Goal: Browse casually

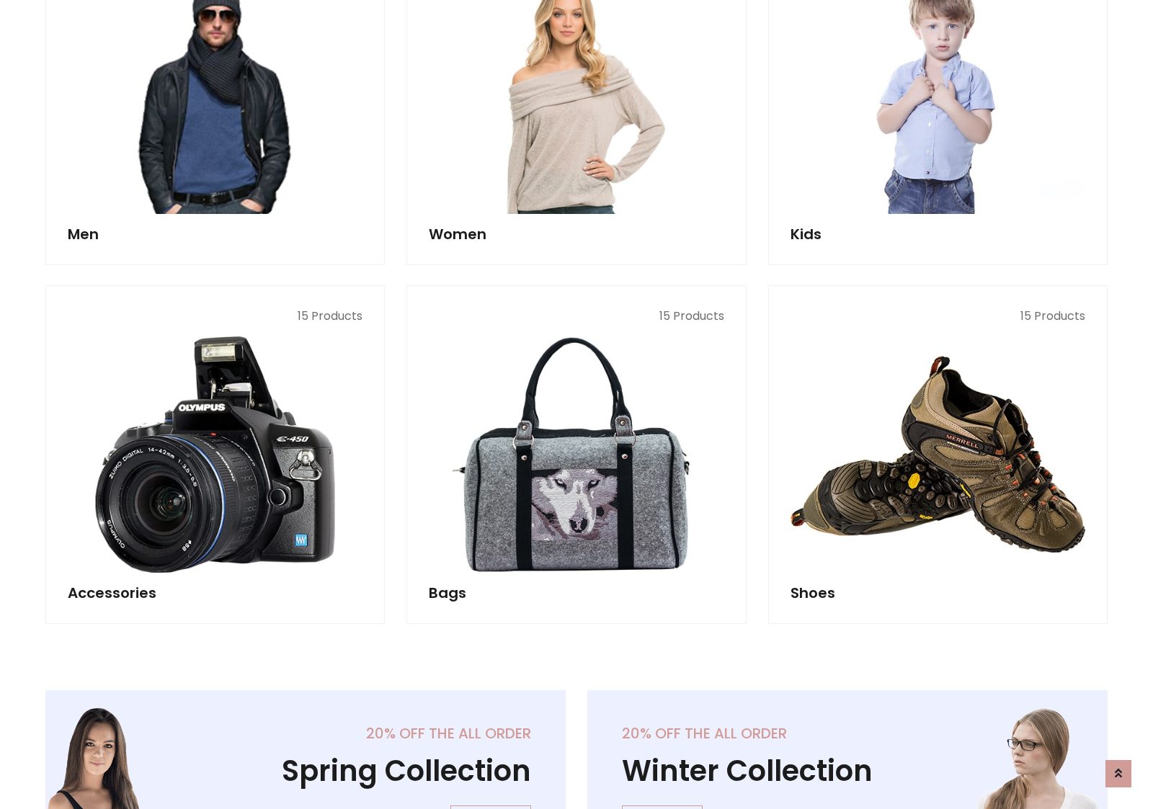
scroll to position [482, 0]
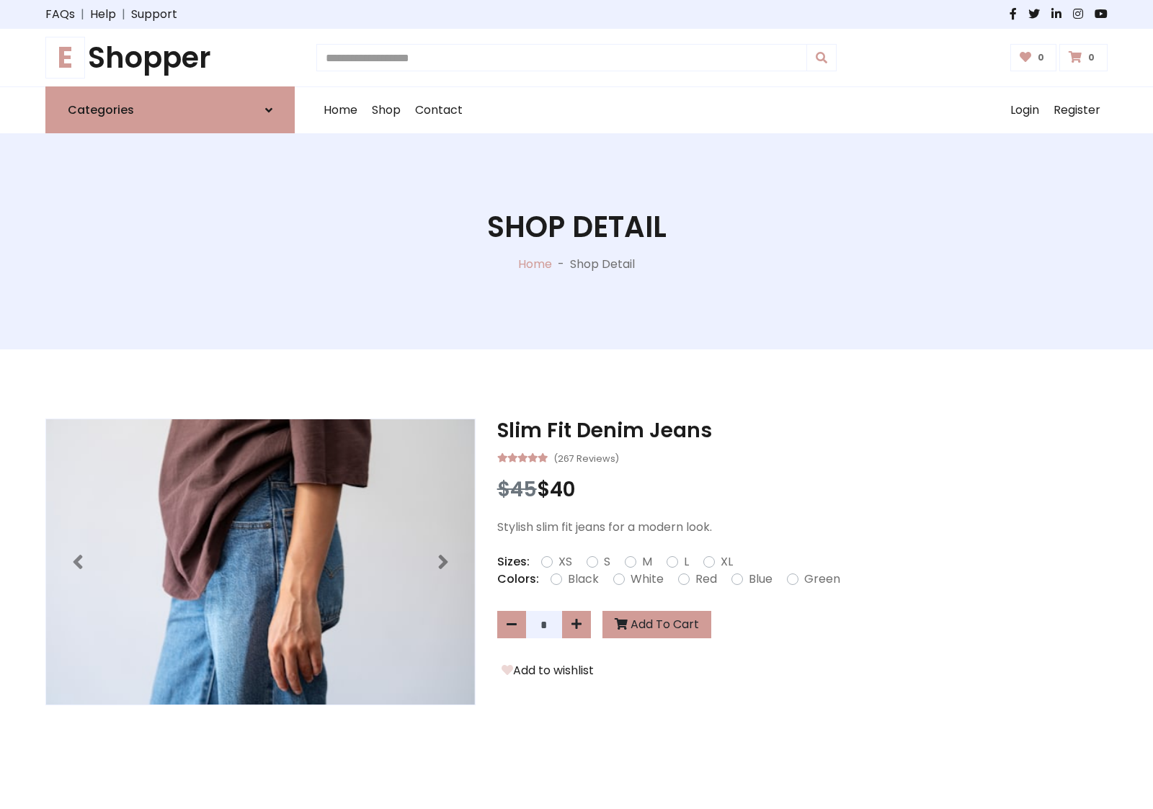
click at [170, 58] on h1 "E Shopper" at bounding box center [169, 57] width 249 height 35
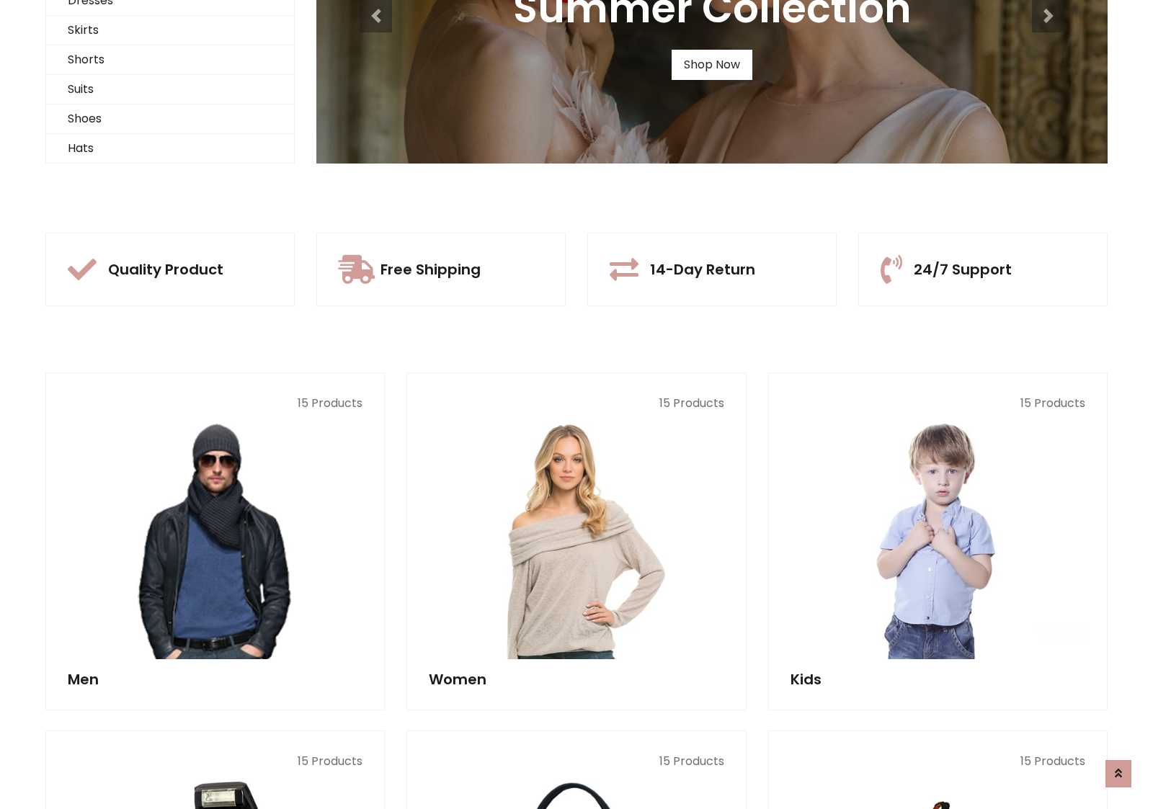
scroll to position [139, 0]
